Goal: Task Accomplishment & Management: Complete application form

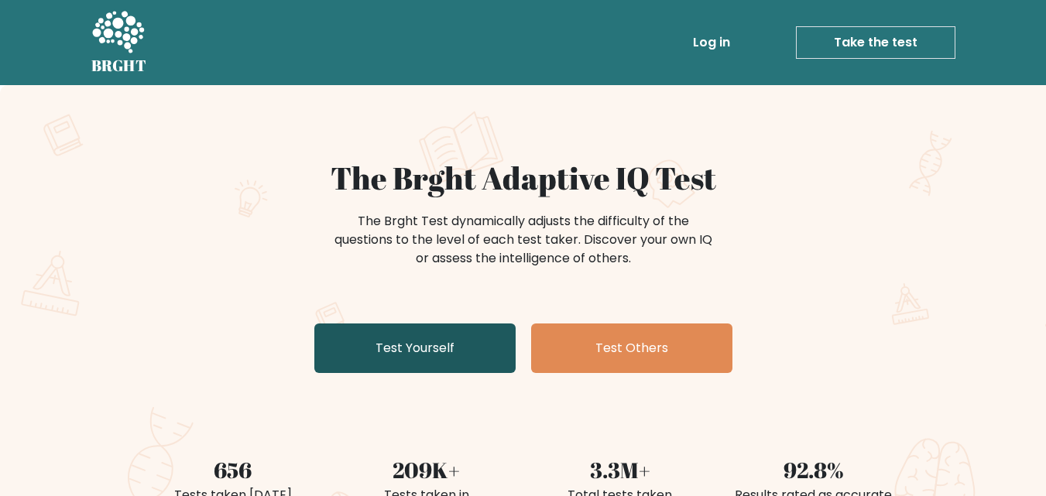
click at [413, 355] on link "Test Yourself" at bounding box center [414, 349] width 201 height 50
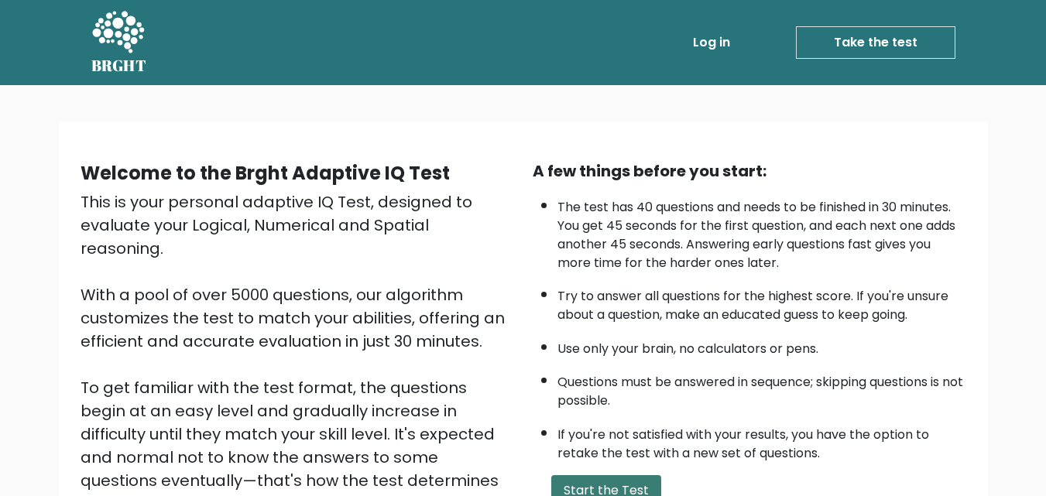
click at [612, 482] on button "Start the Test" at bounding box center [606, 490] width 110 height 31
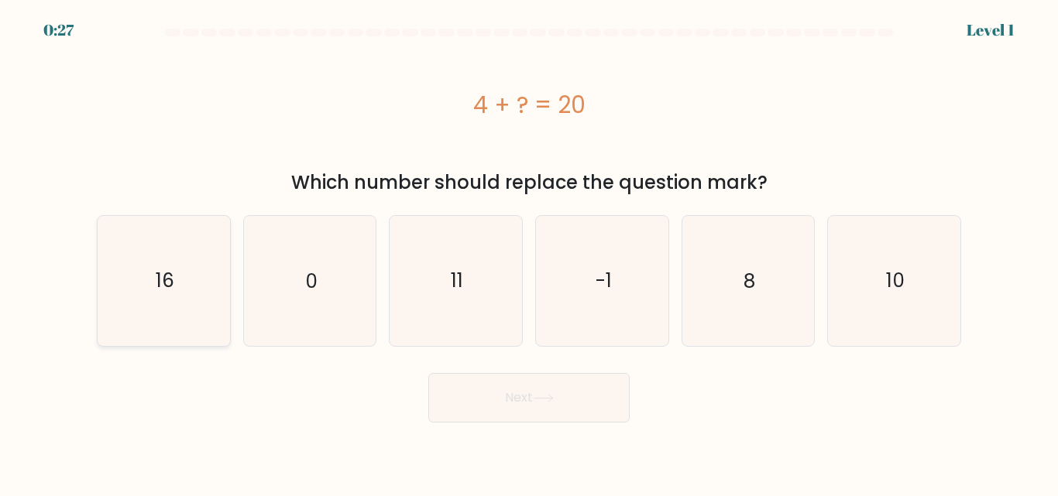
click at [146, 284] on icon "16" at bounding box center [163, 280] width 129 height 129
click at [529, 252] on input "a. 16" at bounding box center [529, 251] width 1 height 4
radio input "true"
click at [523, 405] on button "Next" at bounding box center [528, 398] width 201 height 50
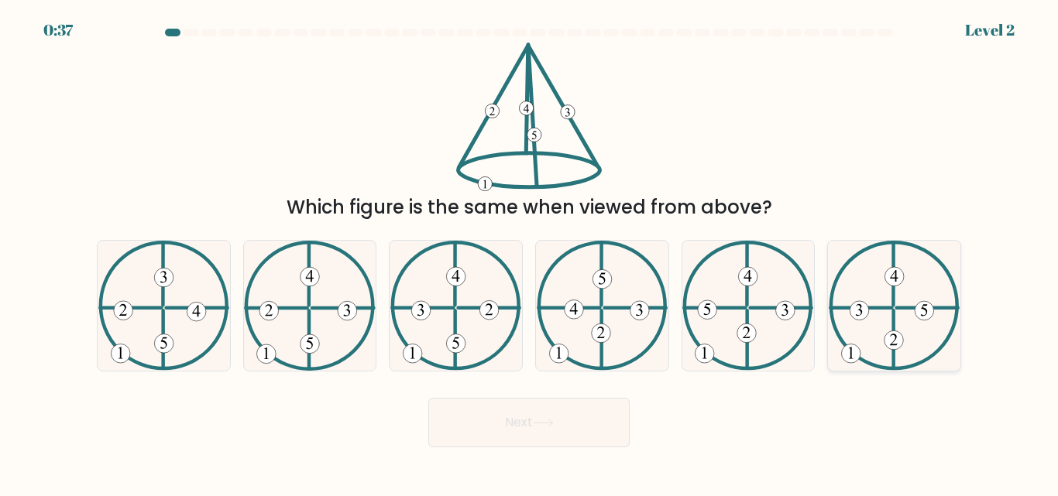
click at [874, 317] on icon at bounding box center [893, 305] width 131 height 129
click at [530, 252] on input "f." at bounding box center [529, 251] width 1 height 4
radio input "true"
click at [548, 417] on button "Next" at bounding box center [528, 423] width 201 height 50
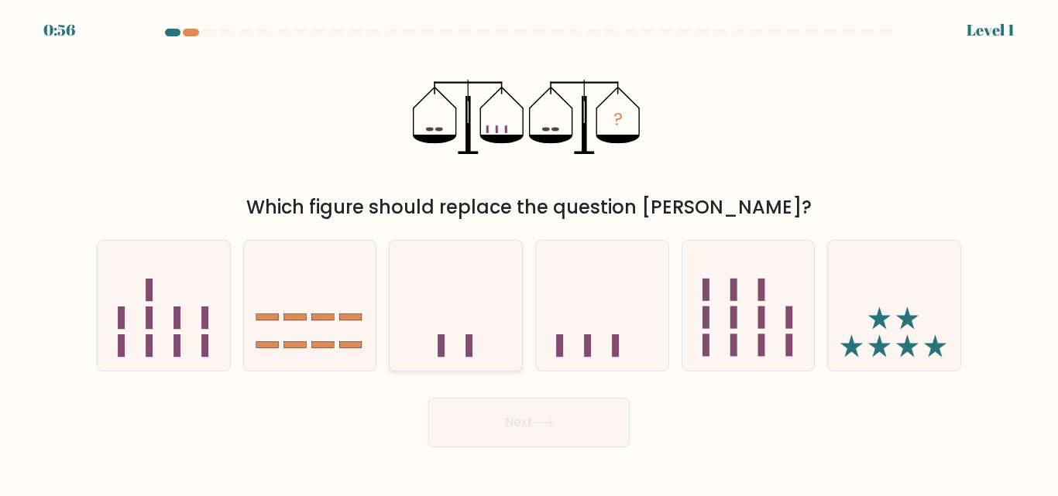
click at [468, 335] on rect at bounding box center [468, 345] width 7 height 22
click at [529, 252] on input "c." at bounding box center [529, 251] width 1 height 4
radio input "true"
click at [511, 411] on button "Next" at bounding box center [528, 423] width 201 height 50
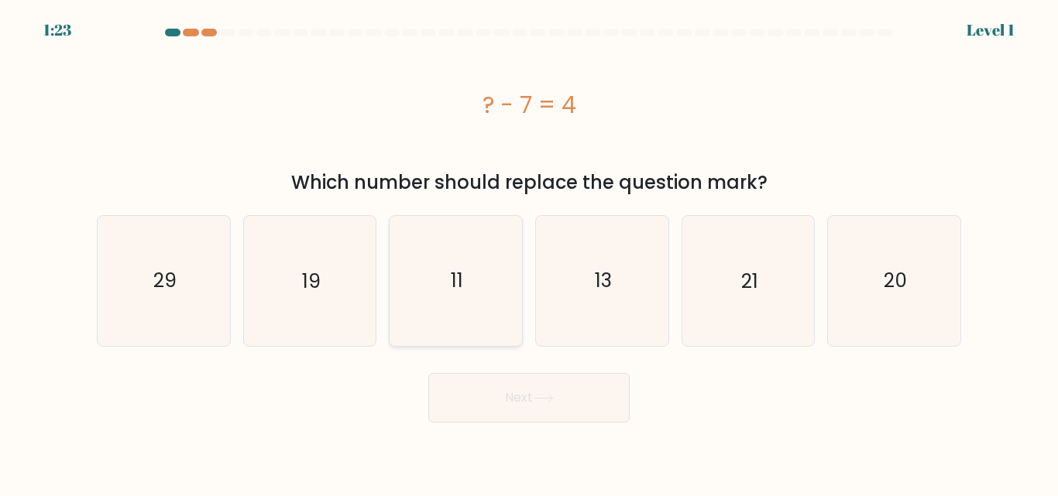
click at [454, 285] on text "11" at bounding box center [457, 280] width 12 height 27
click at [529, 252] on input "c. 11" at bounding box center [529, 251] width 1 height 4
radio input "true"
click at [514, 389] on button "Next" at bounding box center [528, 398] width 201 height 50
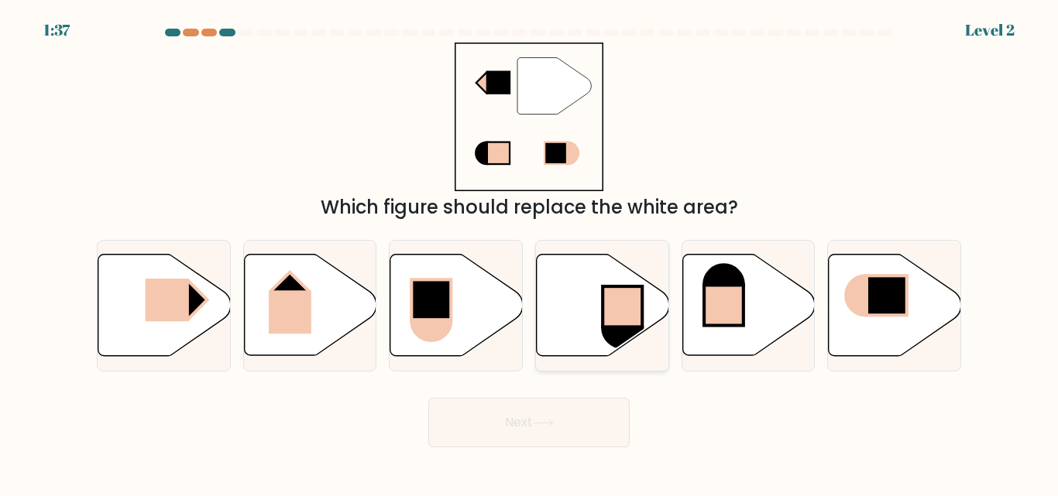
click at [592, 320] on icon at bounding box center [603, 305] width 132 height 101
click at [530, 252] on input "d." at bounding box center [529, 251] width 1 height 4
radio input "true"
click at [530, 426] on button "Next" at bounding box center [528, 423] width 201 height 50
